Goal: Information Seeking & Learning: Learn about a topic

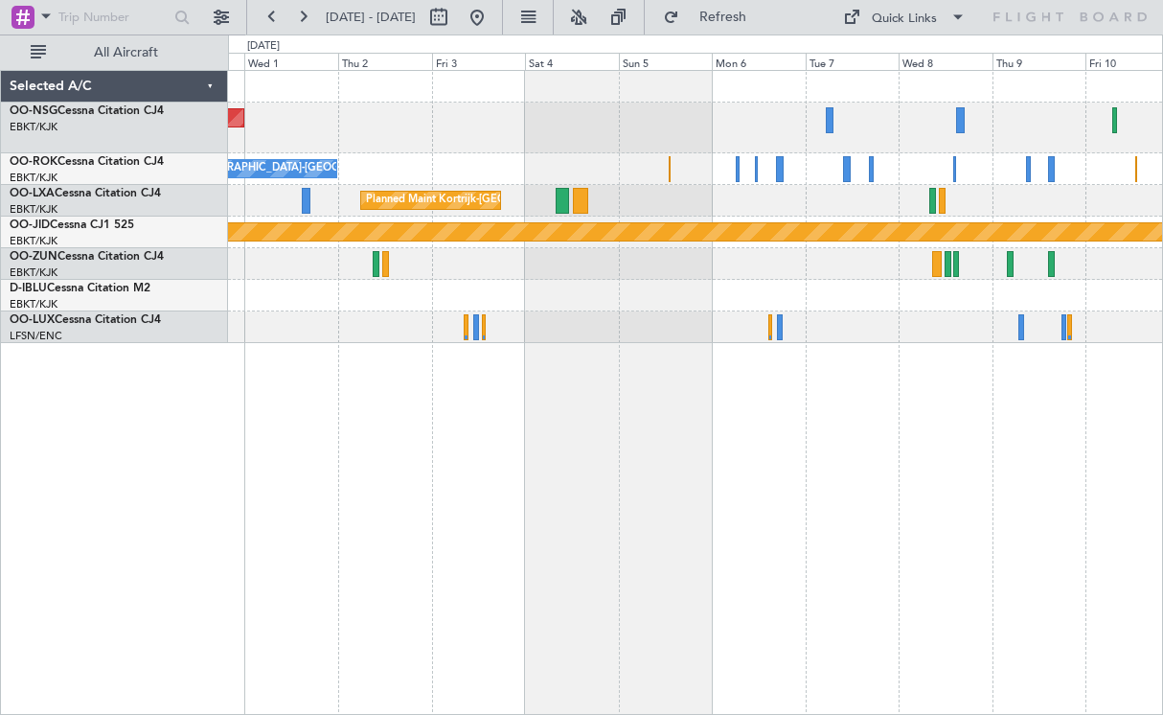
click at [733, 156] on div "Planned Maint [GEOGRAPHIC_DATA] ([GEOGRAPHIC_DATA]) Owner [GEOGRAPHIC_DATA]-[GE…" at bounding box center [695, 207] width 934 height 272
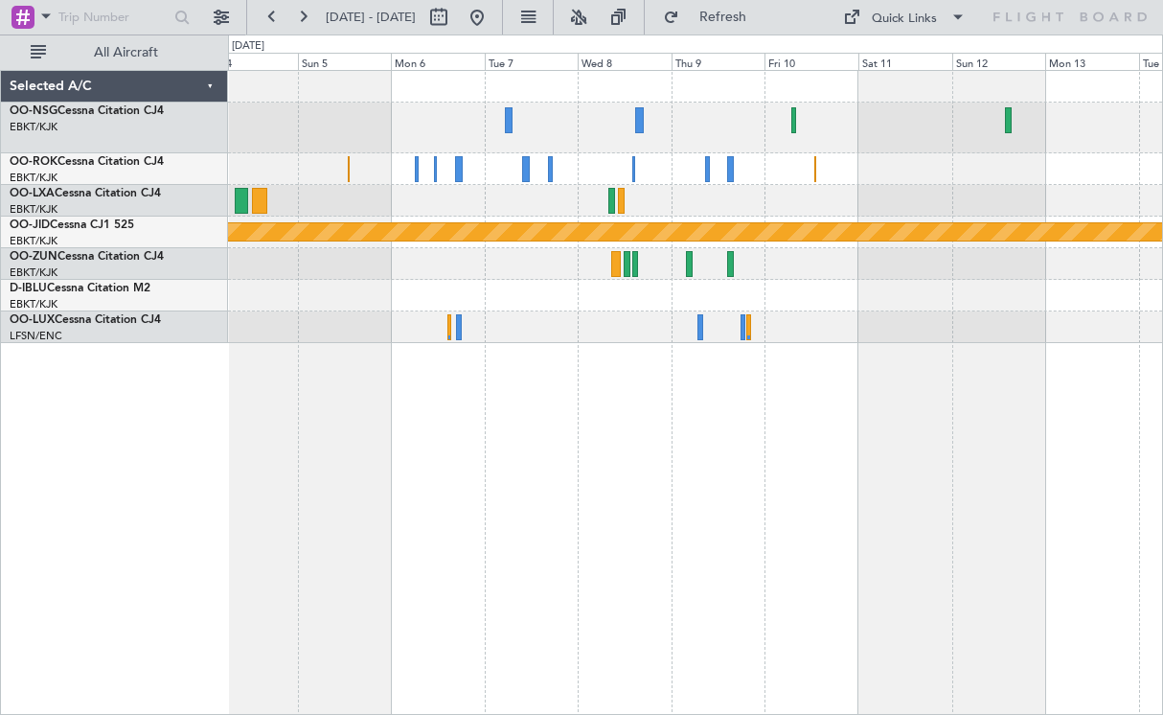
click at [587, 175] on div "Owner [GEOGRAPHIC_DATA]-[GEOGRAPHIC_DATA]" at bounding box center [695, 169] width 934 height 32
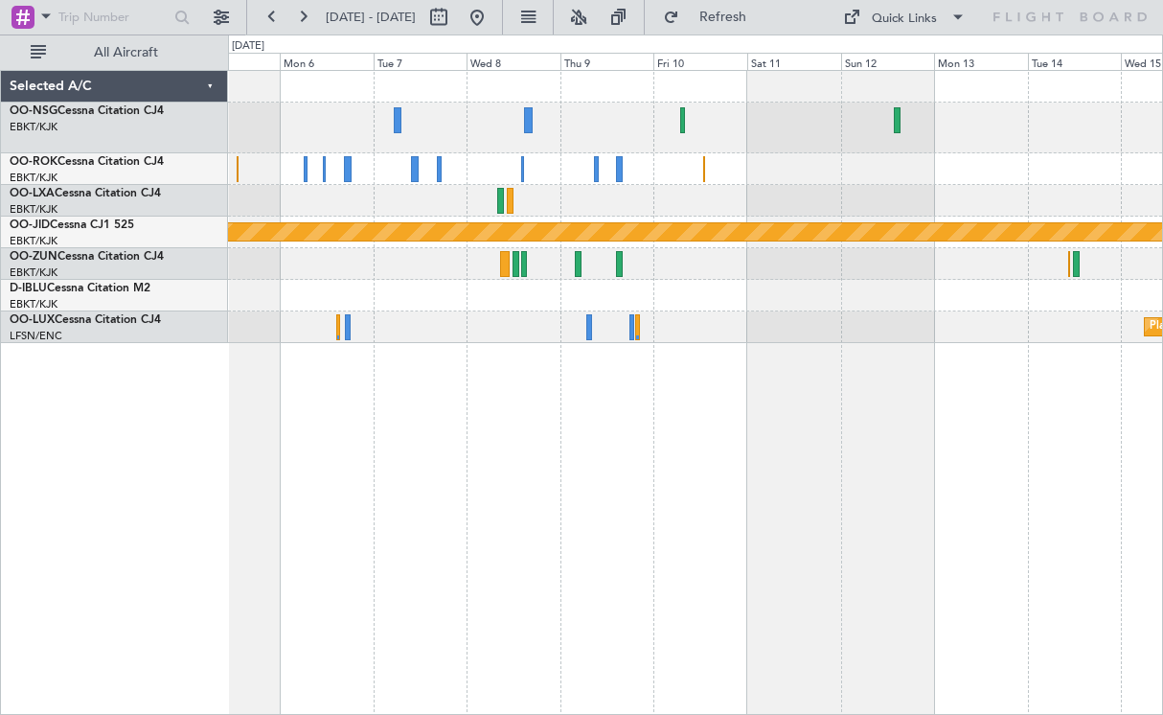
click at [711, 355] on div "Planned Maint Kortrijk-[GEOGRAPHIC_DATA] null [GEOGRAPHIC_DATA]-[GEOGRAPHIC_DAT…" at bounding box center [695, 392] width 935 height 645
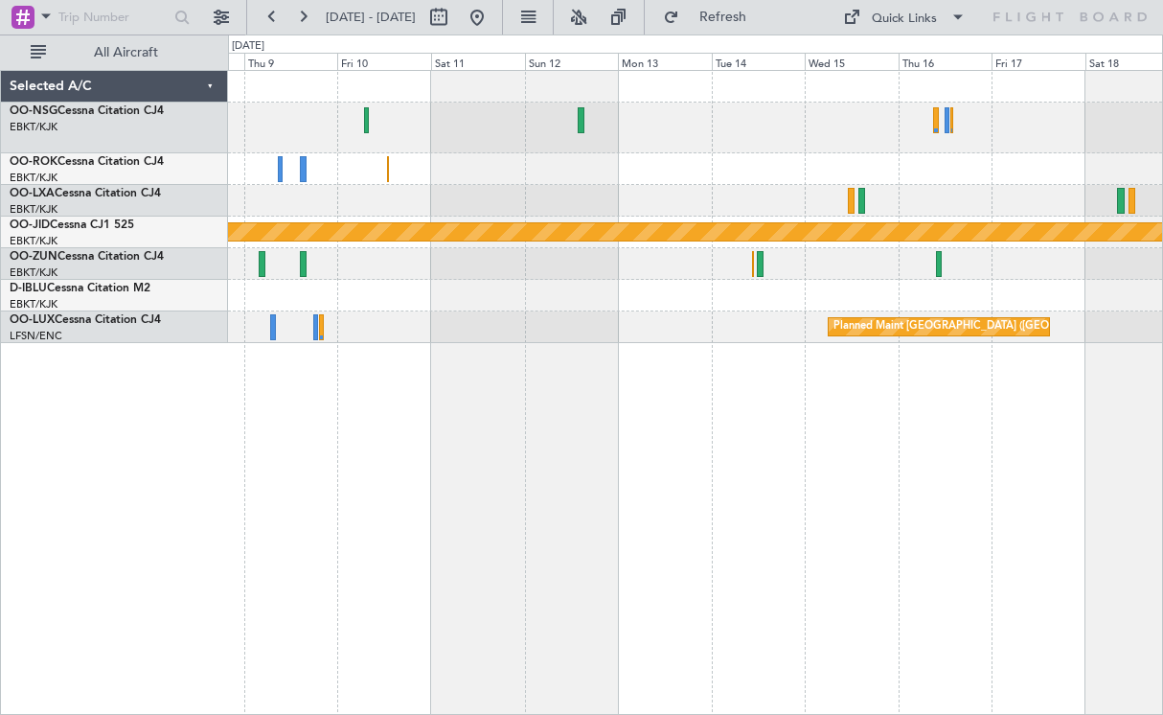
click at [760, 280] on div "null [GEOGRAPHIC_DATA]-[GEOGRAPHIC_DATA] Planned Maint [GEOGRAPHIC_DATA] ([GEOG…" at bounding box center [695, 207] width 934 height 272
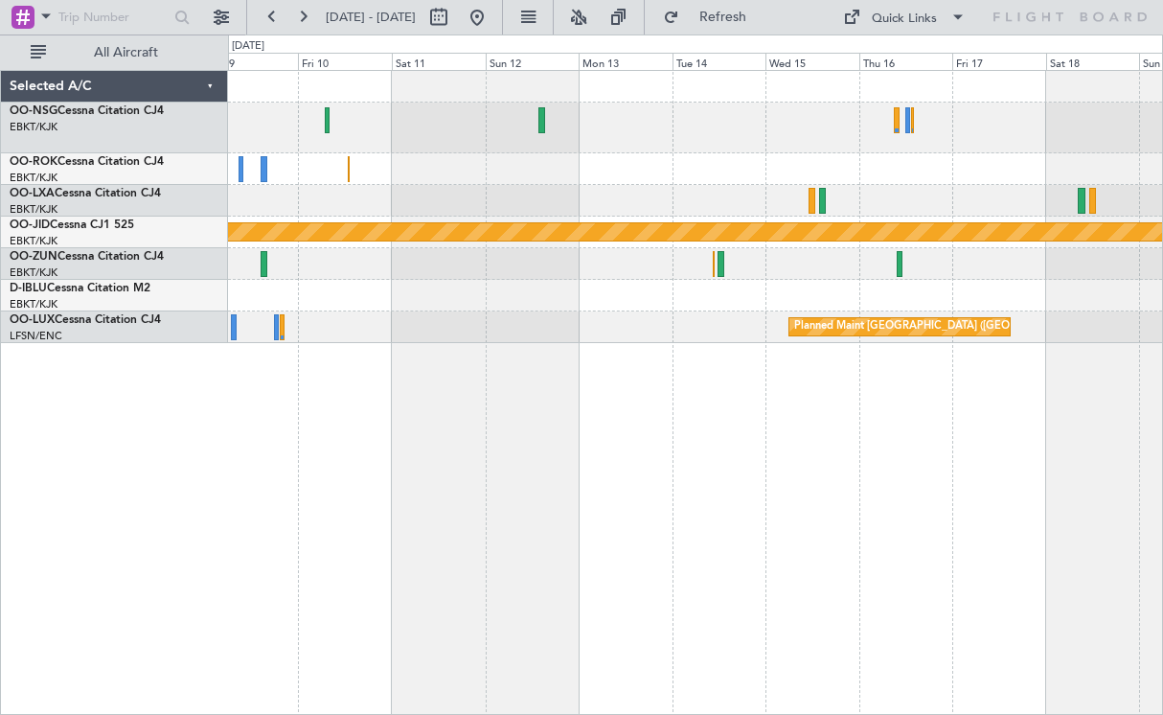
click at [417, 443] on div "null [GEOGRAPHIC_DATA]-[GEOGRAPHIC_DATA] Planned Maint [GEOGRAPHIC_DATA] ([GEOG…" at bounding box center [695, 392] width 935 height 645
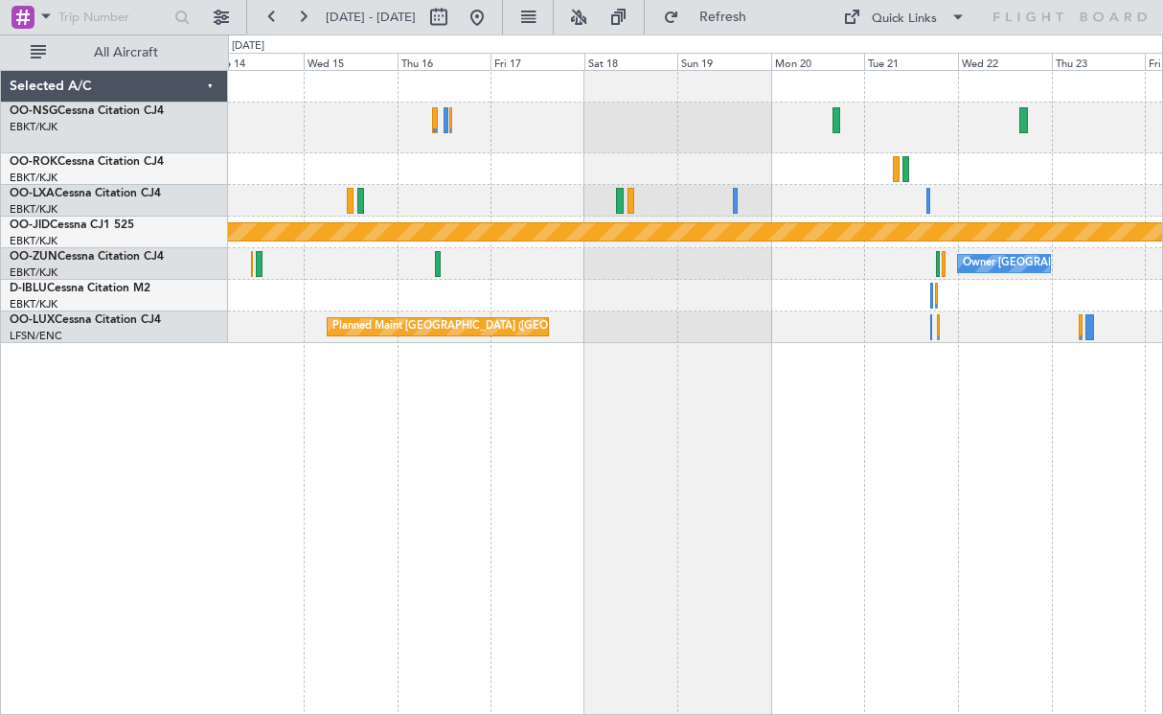
click at [371, 456] on div "null [GEOGRAPHIC_DATA]-[GEOGRAPHIC_DATA] Owner [GEOGRAPHIC_DATA]-[GEOGRAPHIC_DA…" at bounding box center [695, 392] width 935 height 645
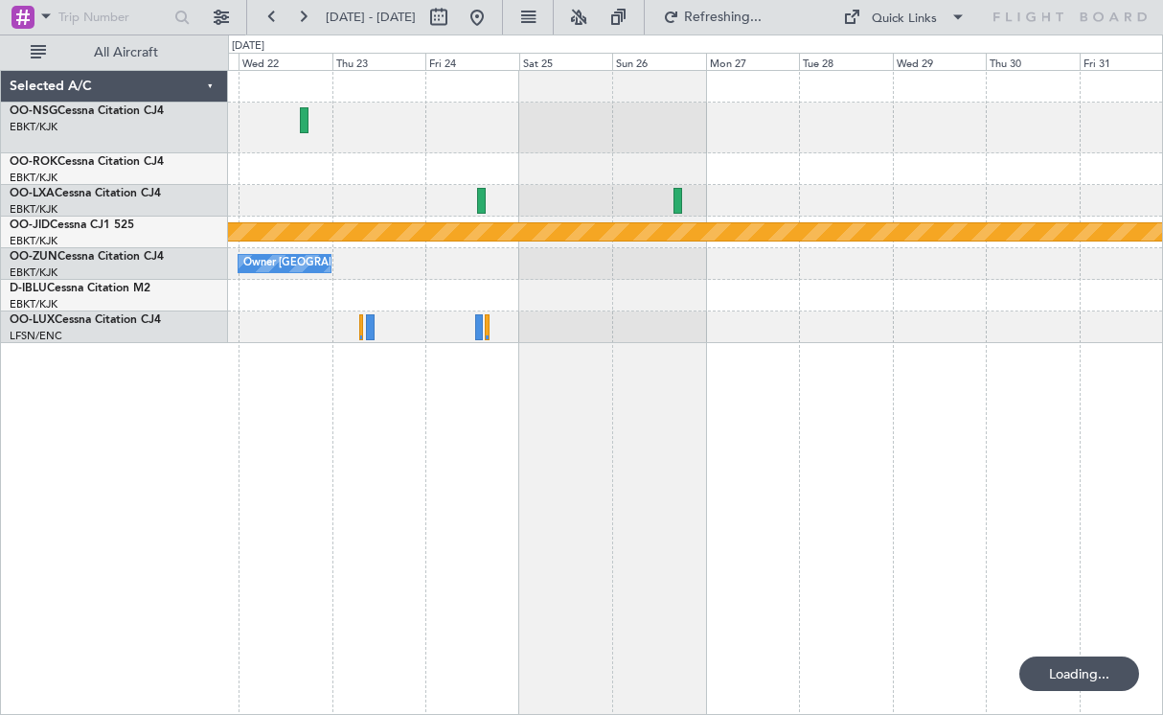
click at [246, 425] on div "null [GEOGRAPHIC_DATA]-[GEOGRAPHIC_DATA] Owner [GEOGRAPHIC_DATA]-[GEOGRAPHIC_DA…" at bounding box center [695, 392] width 935 height 645
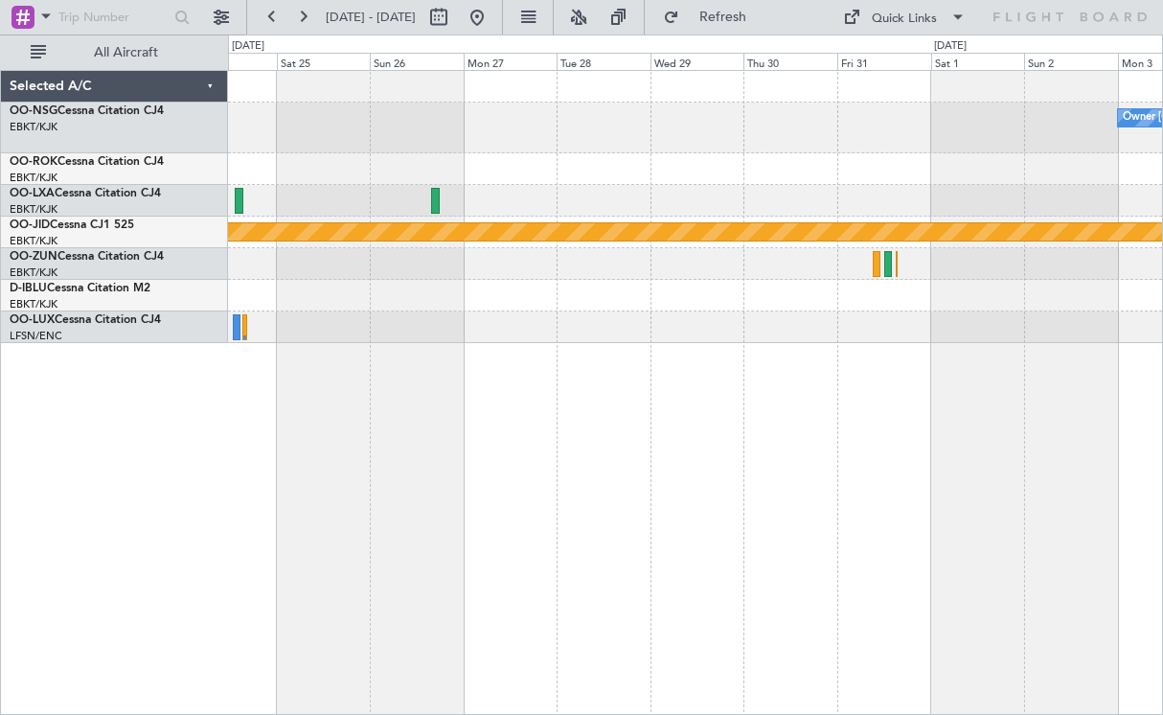
click at [868, 418] on div "Owner [GEOGRAPHIC_DATA]-[GEOGRAPHIC_DATA] null [GEOGRAPHIC_DATA]-[GEOGRAPHIC_DA…" at bounding box center [695, 392] width 935 height 645
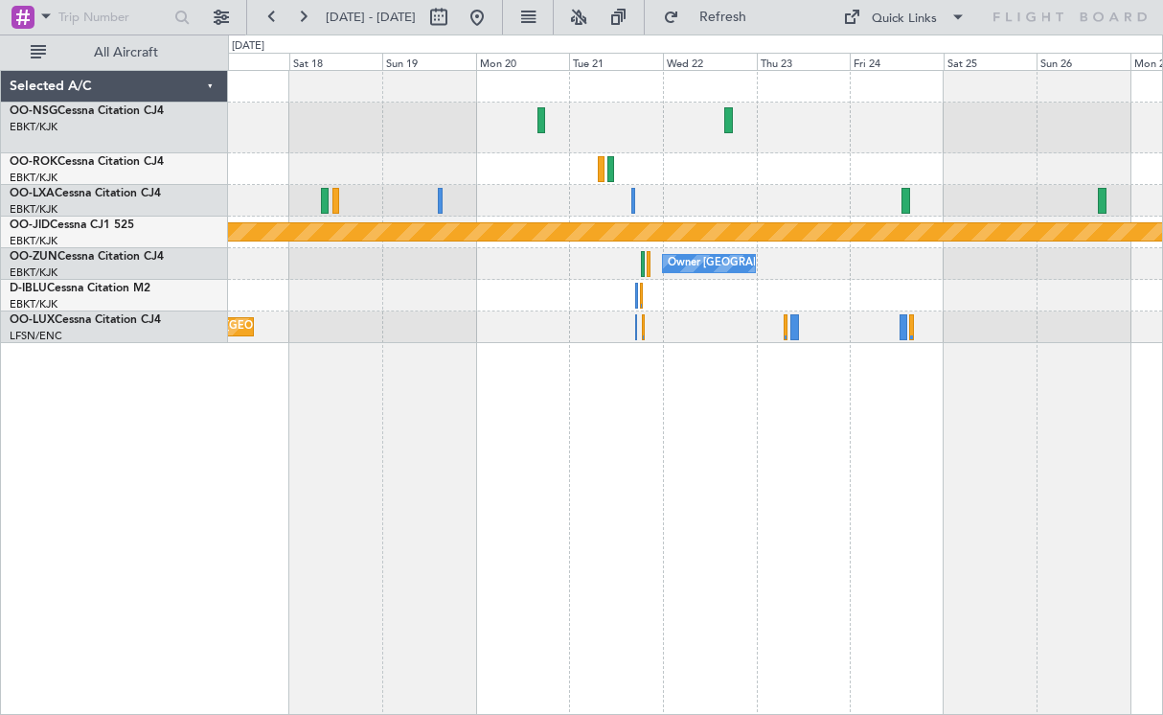
click at [879, 394] on div "null [GEOGRAPHIC_DATA]-[GEOGRAPHIC_DATA] Owner [GEOGRAPHIC_DATA]-[GEOGRAPHIC_DA…" at bounding box center [695, 392] width 935 height 645
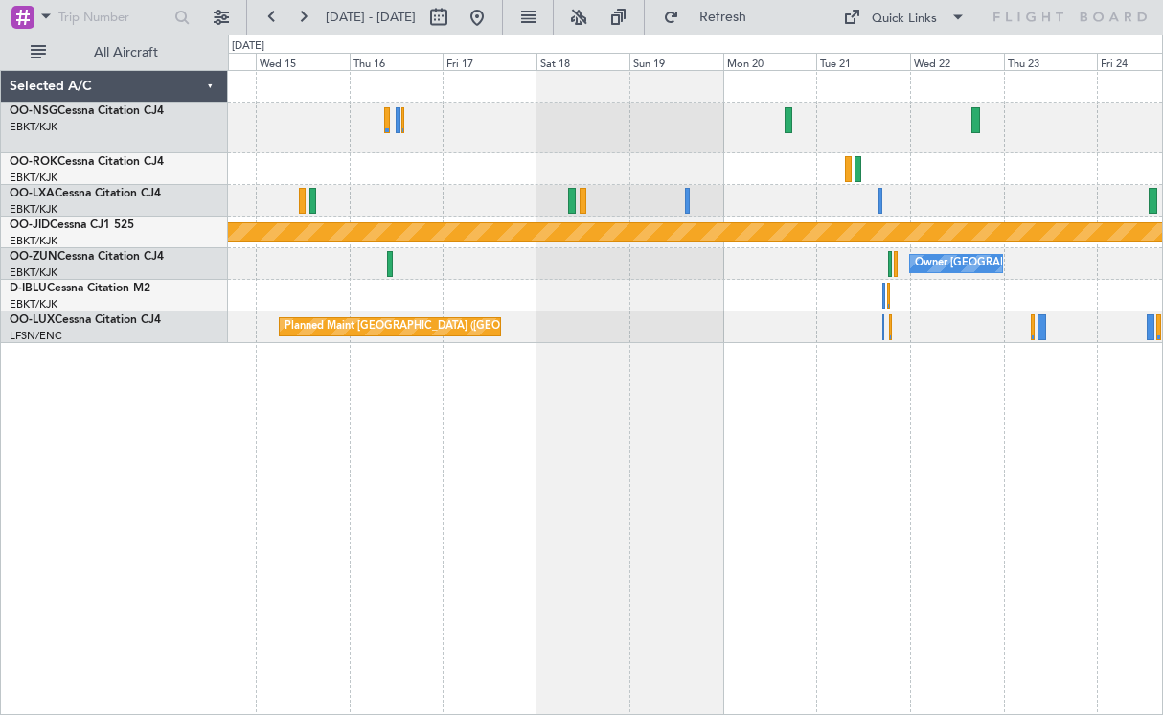
click at [925, 423] on div "null [GEOGRAPHIC_DATA]-[GEOGRAPHIC_DATA] Owner [GEOGRAPHIC_DATA]-[GEOGRAPHIC_DA…" at bounding box center [695, 392] width 935 height 645
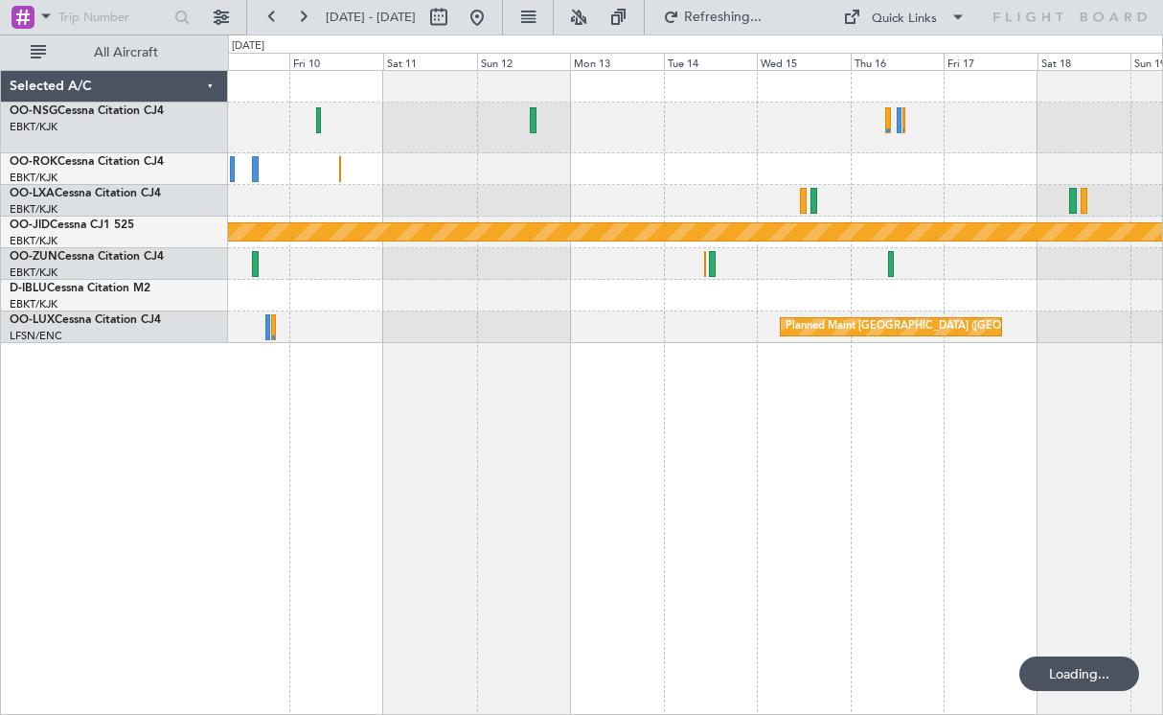
click at [836, 433] on div "null [GEOGRAPHIC_DATA]-[GEOGRAPHIC_DATA] Planned Maint [GEOGRAPHIC_DATA] ([GEOG…" at bounding box center [695, 392] width 935 height 645
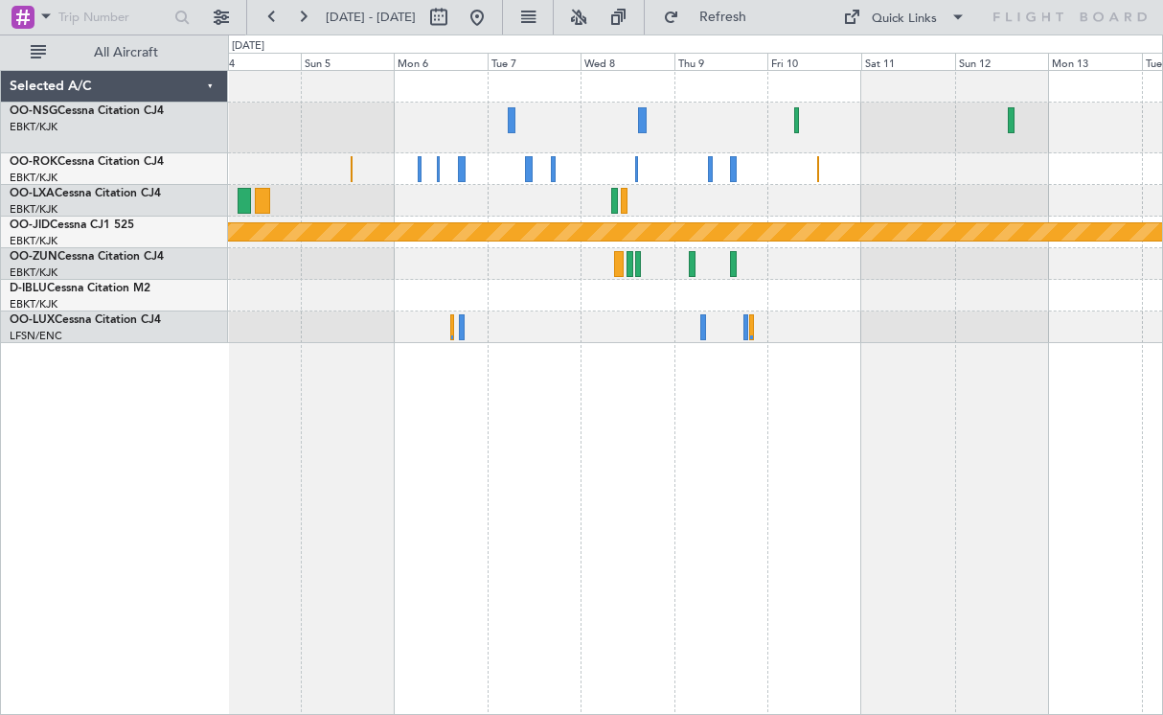
click at [868, 419] on div "Owner [GEOGRAPHIC_DATA]-[GEOGRAPHIC_DATA] Planned Maint [GEOGRAPHIC_DATA]-[GEOG…" at bounding box center [695, 392] width 935 height 645
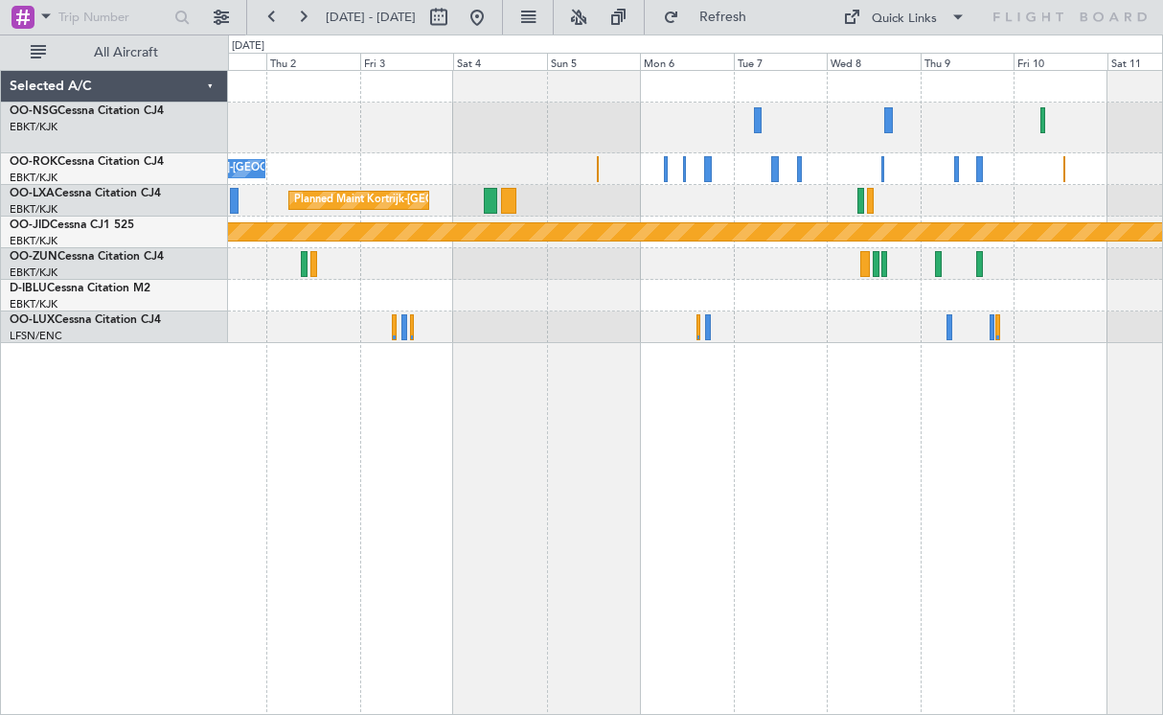
click at [743, 297] on div at bounding box center [695, 296] width 934 height 32
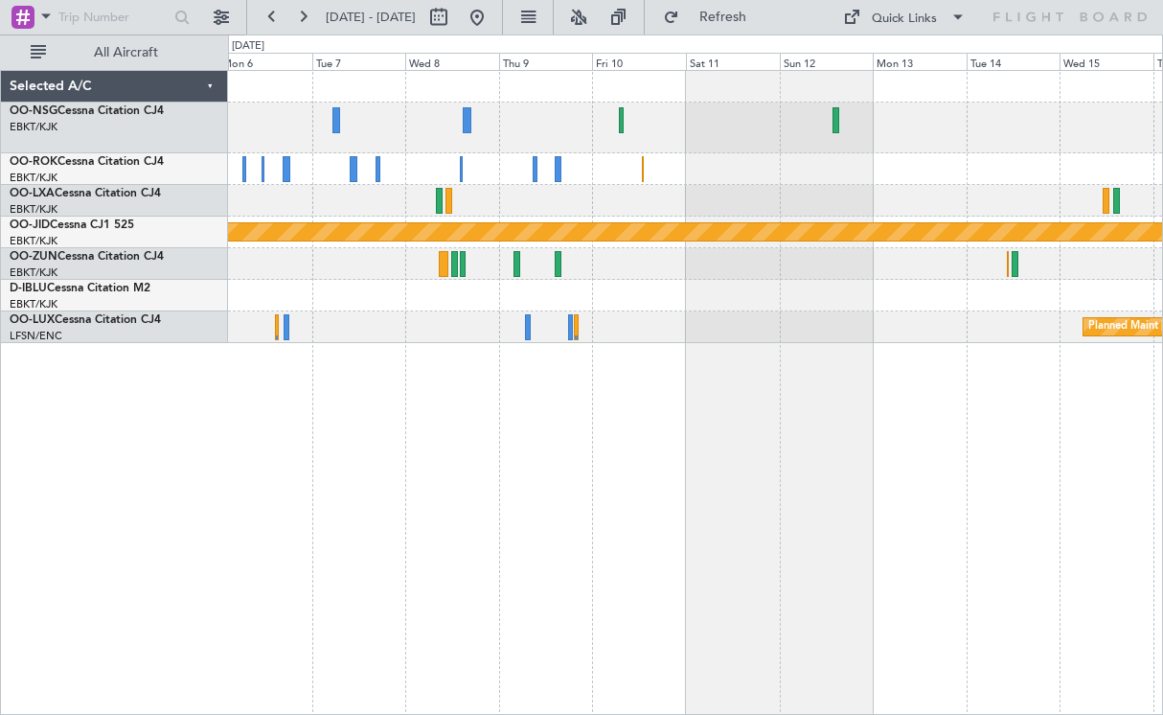
click at [303, 295] on div at bounding box center [695, 296] width 934 height 32
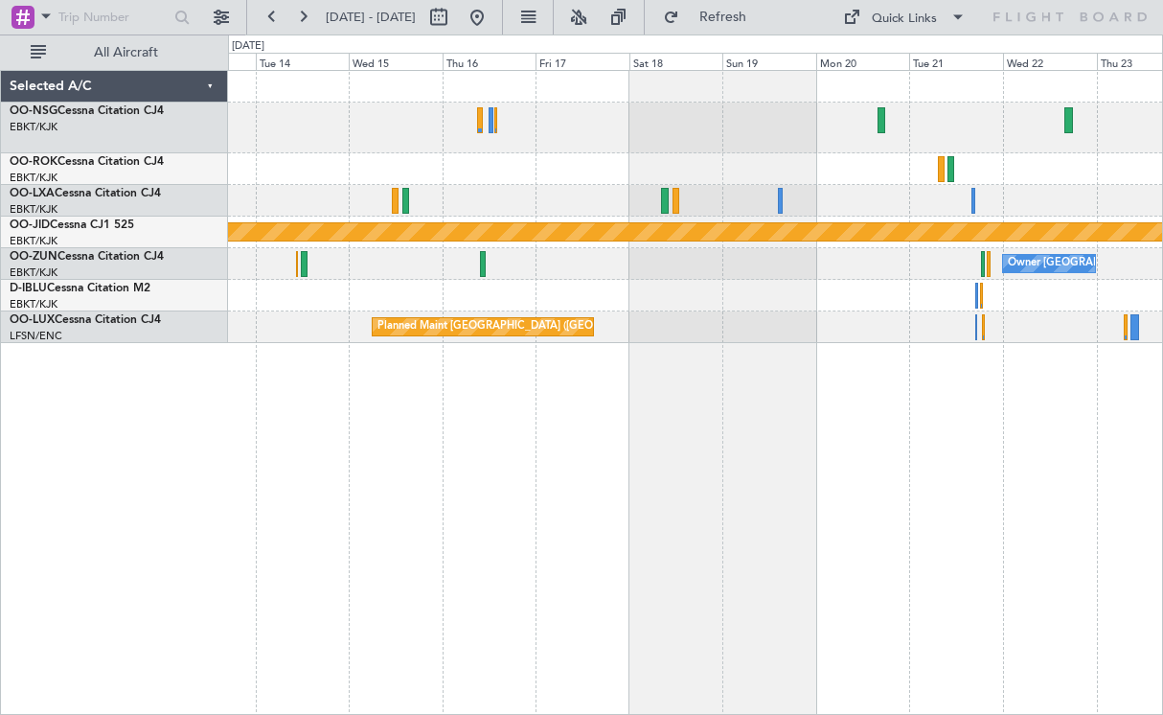
click at [529, 273] on div "null [GEOGRAPHIC_DATA]-[GEOGRAPHIC_DATA] Owner [GEOGRAPHIC_DATA]-[GEOGRAPHIC_DA…" at bounding box center [695, 207] width 934 height 272
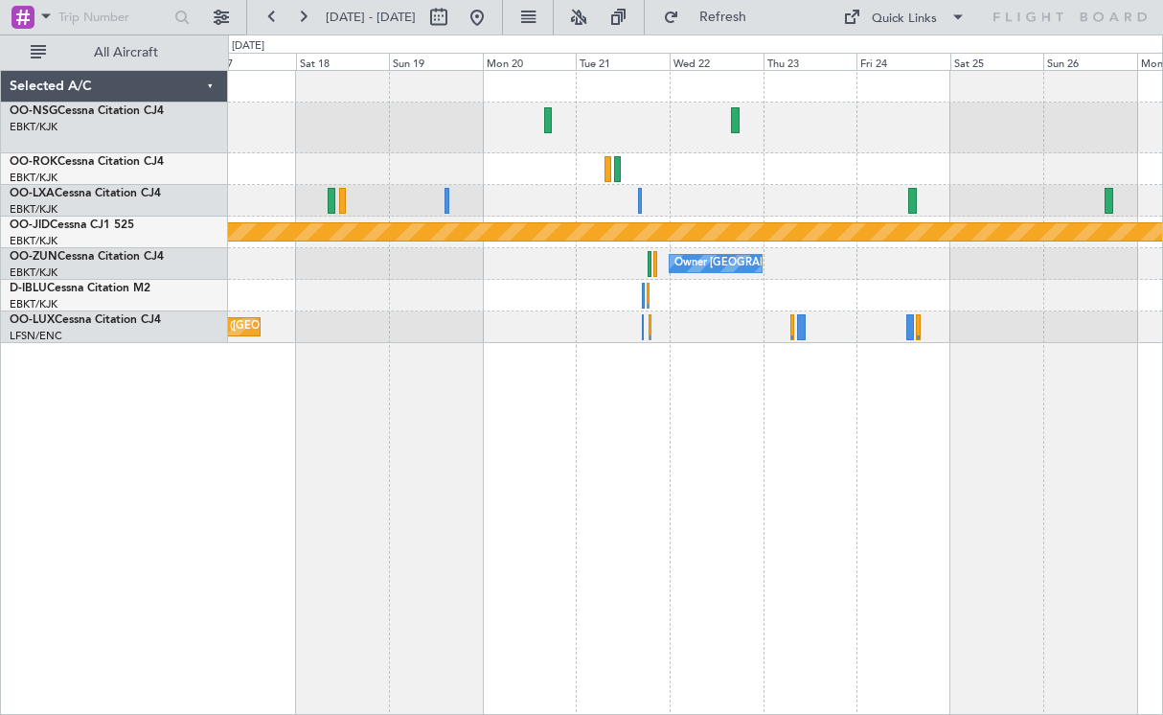
click at [434, 278] on div "null [GEOGRAPHIC_DATA]-[GEOGRAPHIC_DATA] Owner [GEOGRAPHIC_DATA]-[GEOGRAPHIC_DA…" at bounding box center [695, 207] width 934 height 272
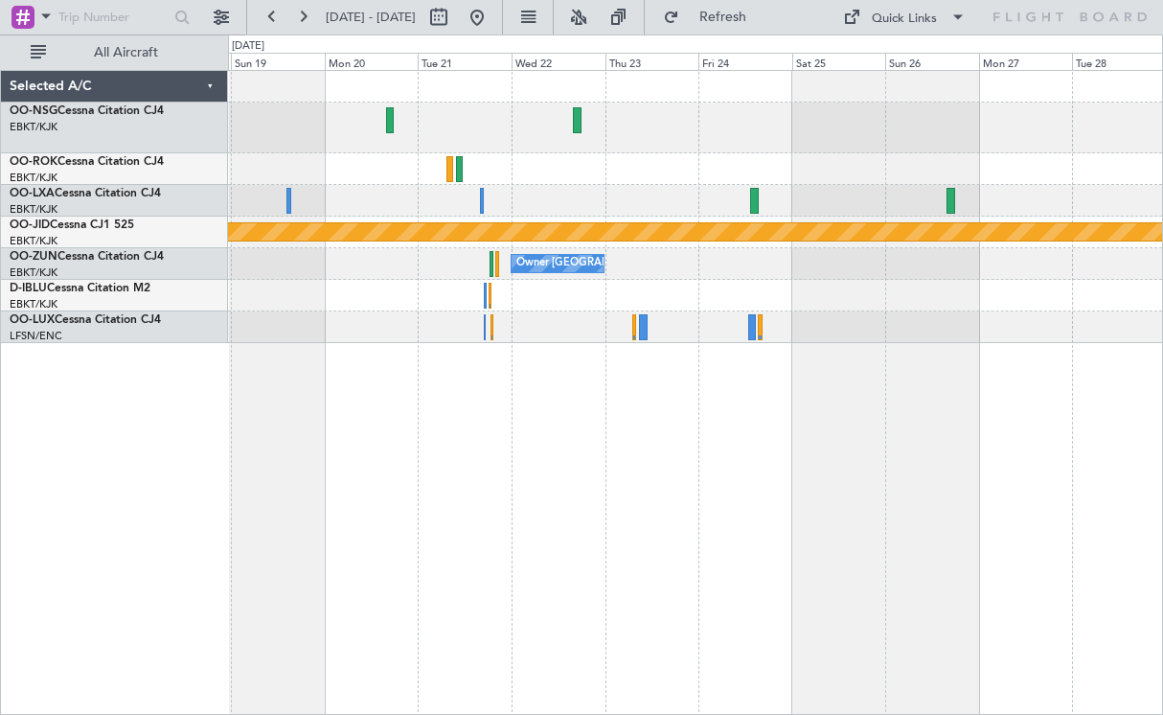
click at [845, 129] on div at bounding box center [695, 128] width 934 height 51
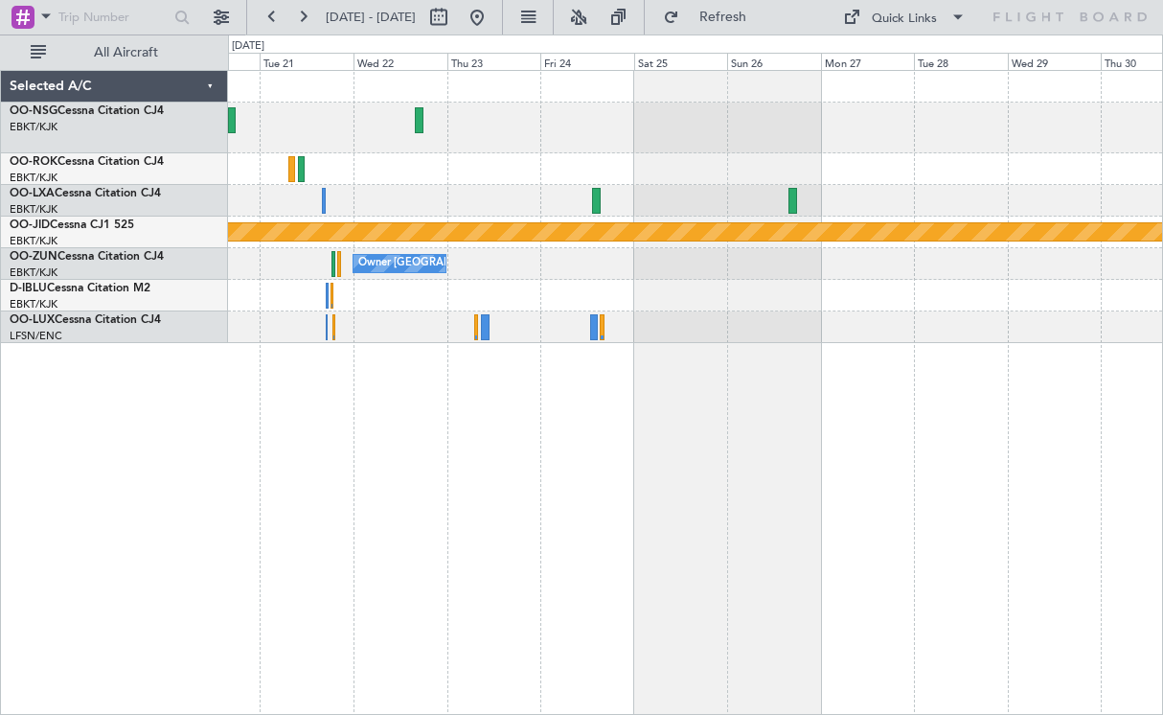
click at [470, 160] on div at bounding box center [695, 169] width 934 height 32
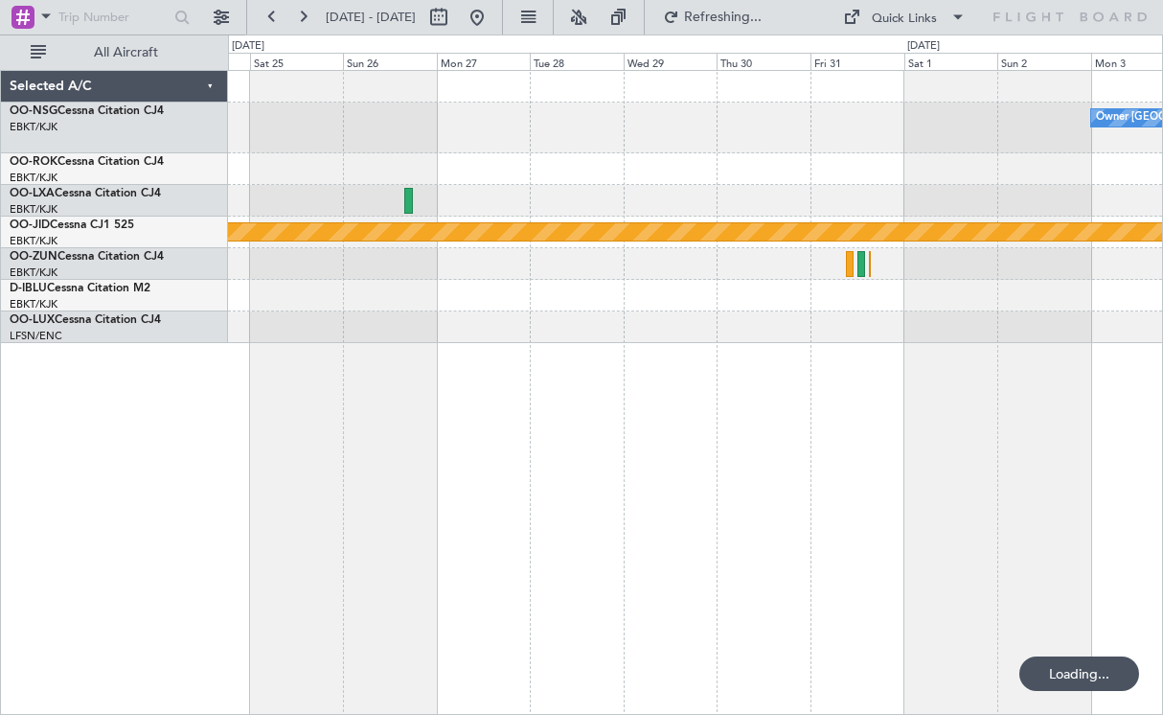
click at [443, 144] on div "Owner [GEOGRAPHIC_DATA]-[GEOGRAPHIC_DATA]" at bounding box center [695, 128] width 934 height 51
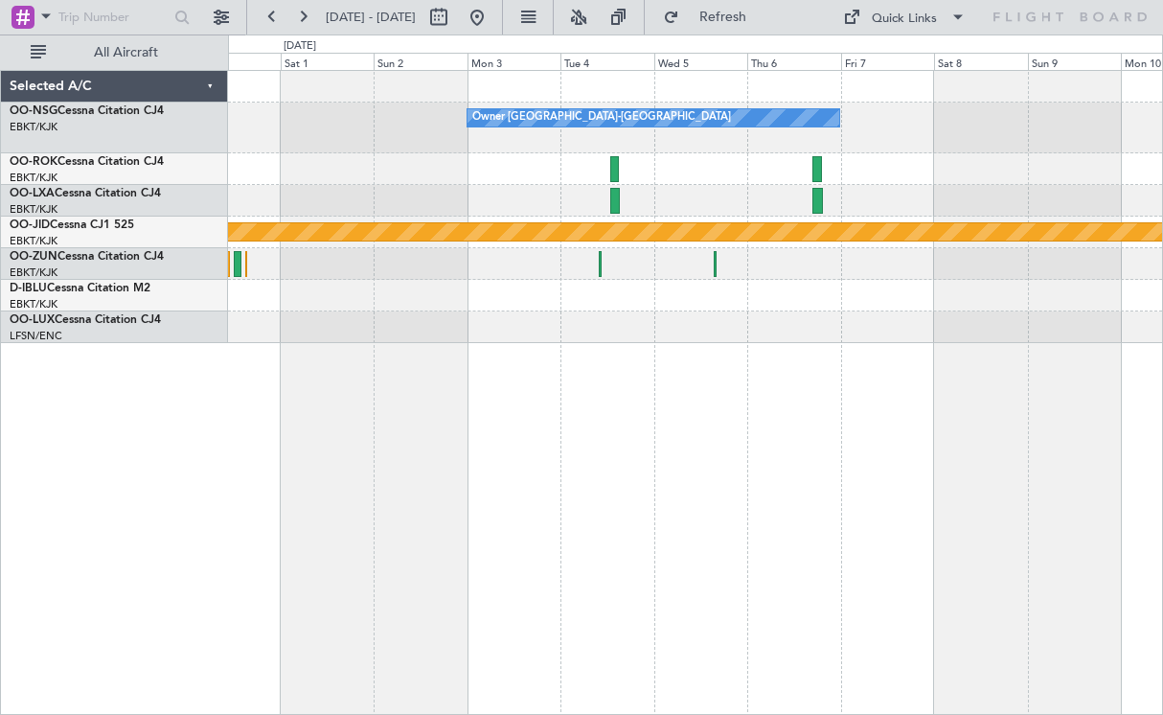
click at [520, 145] on div "Owner [GEOGRAPHIC_DATA]-[GEOGRAPHIC_DATA] null [GEOGRAPHIC_DATA]-[GEOGRAPHIC_DA…" at bounding box center [695, 207] width 934 height 272
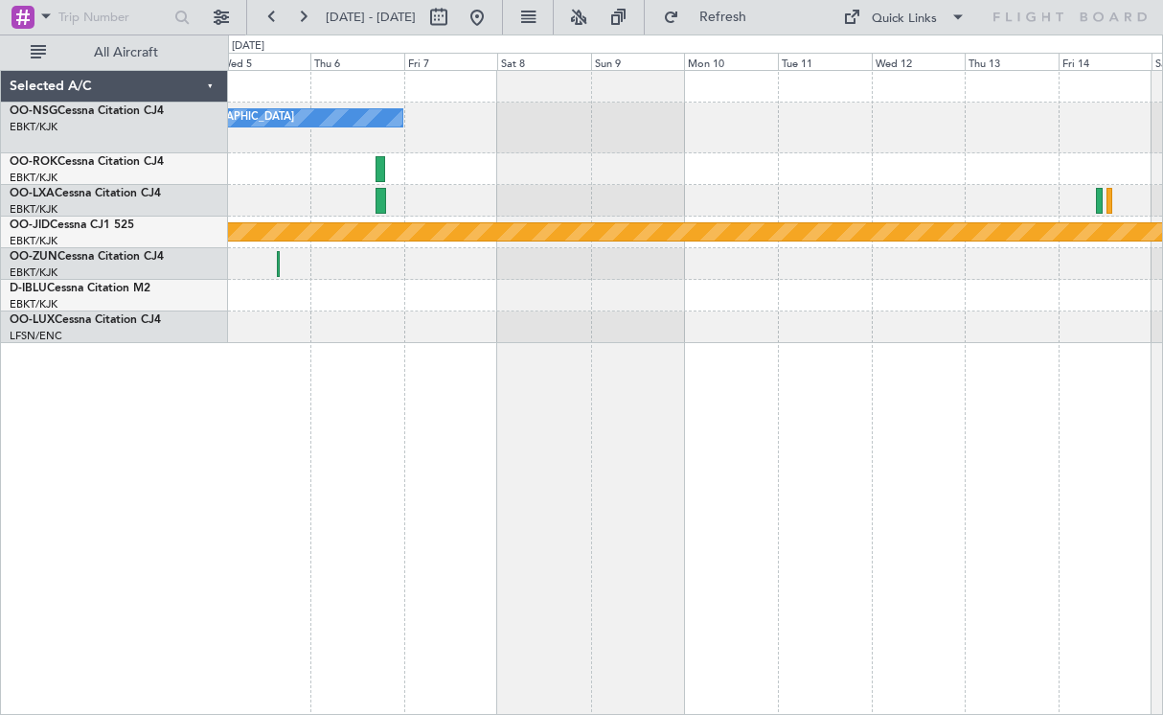
click at [424, 330] on div at bounding box center [695, 327] width 934 height 32
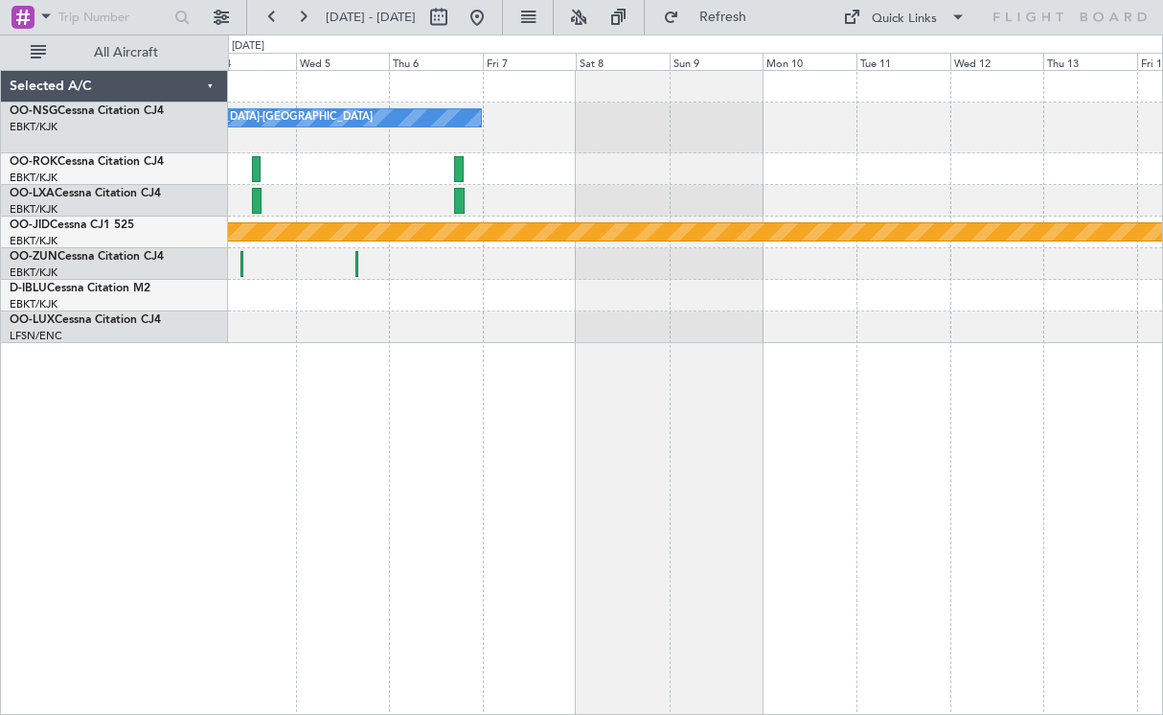
click at [580, 318] on div at bounding box center [695, 327] width 934 height 32
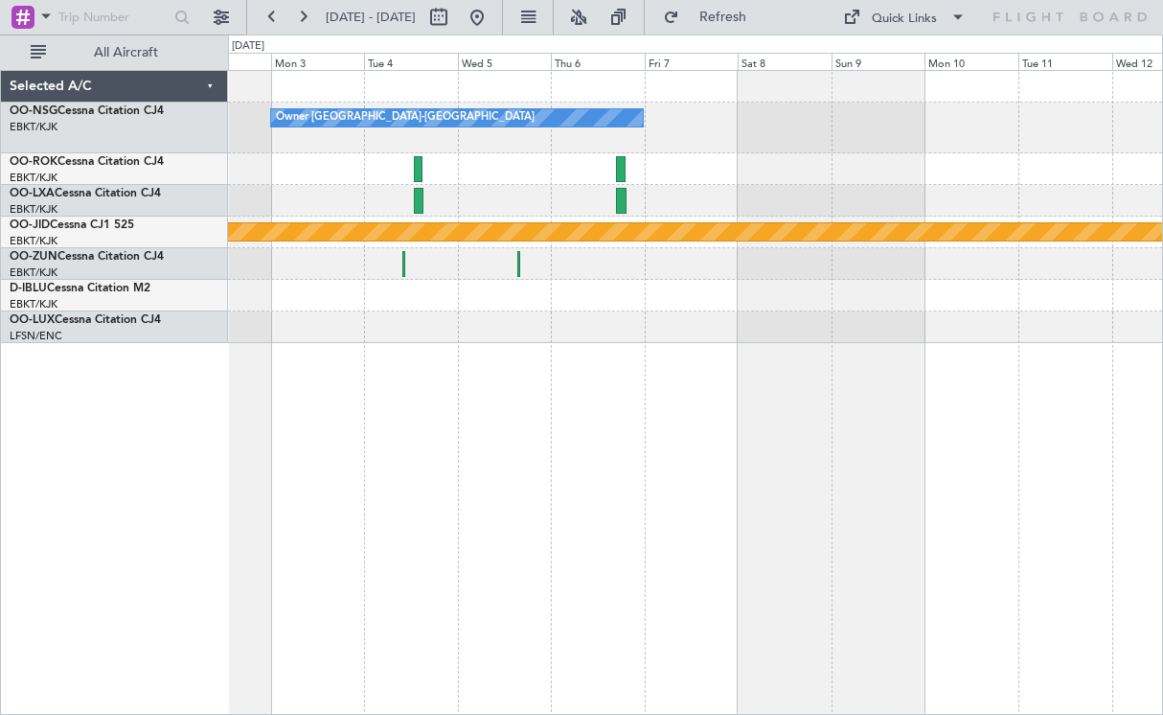
click at [729, 314] on div at bounding box center [695, 327] width 934 height 32
